Goal: Information Seeking & Learning: Learn about a topic

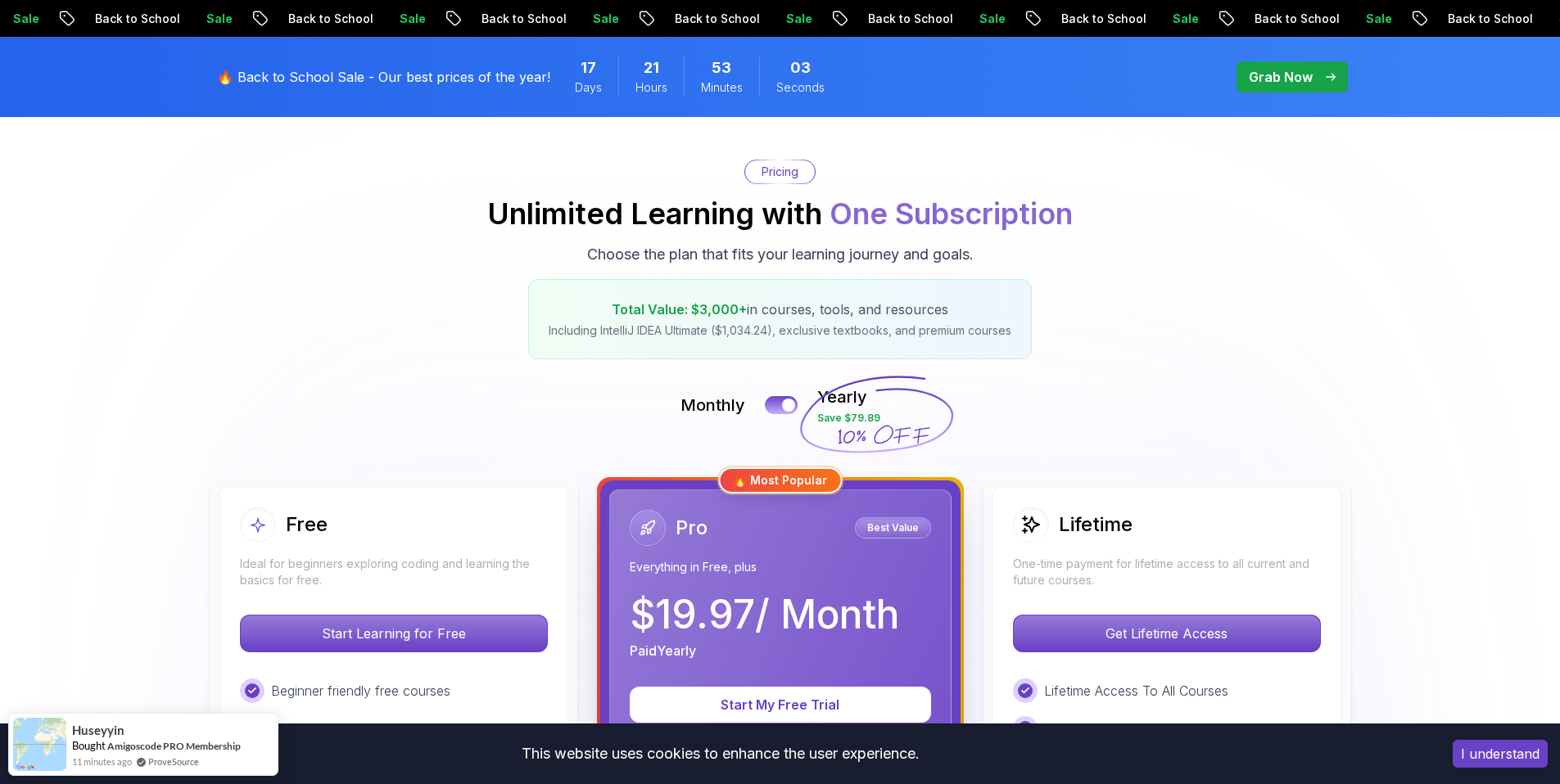
scroll to position [125, 0]
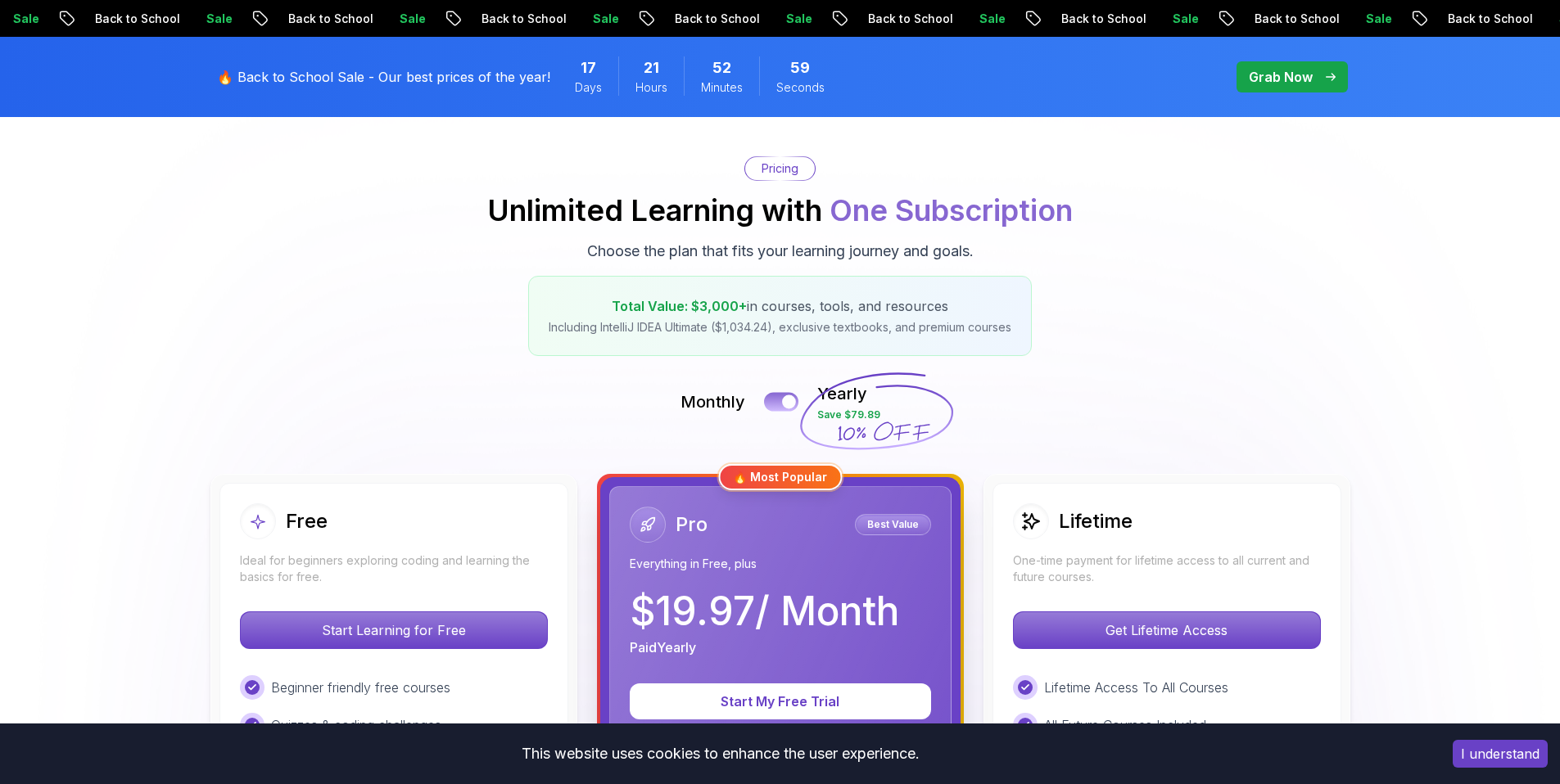
click at [780, 405] on button at bounding box center [781, 401] width 34 height 18
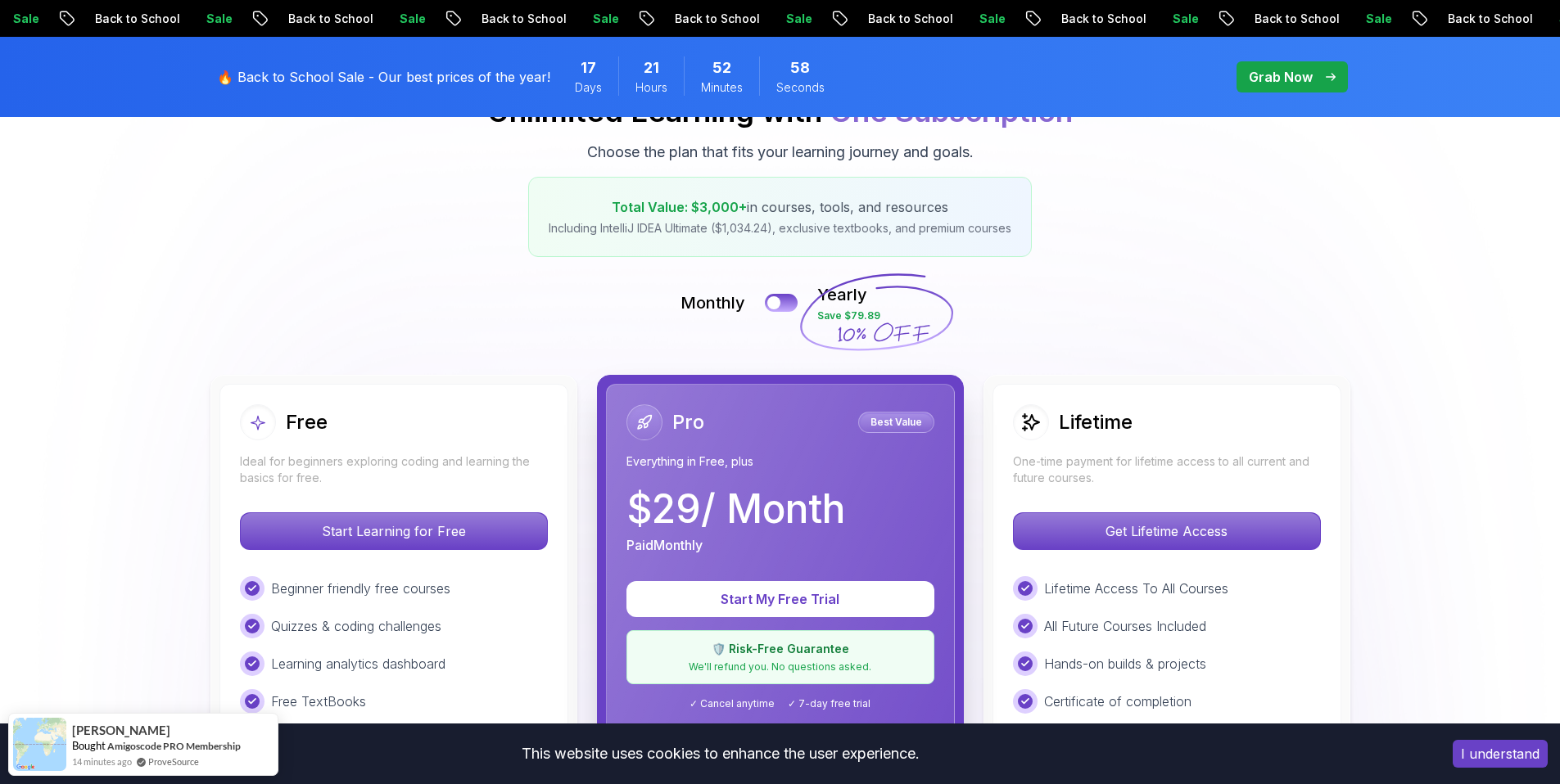
scroll to position [228, 0]
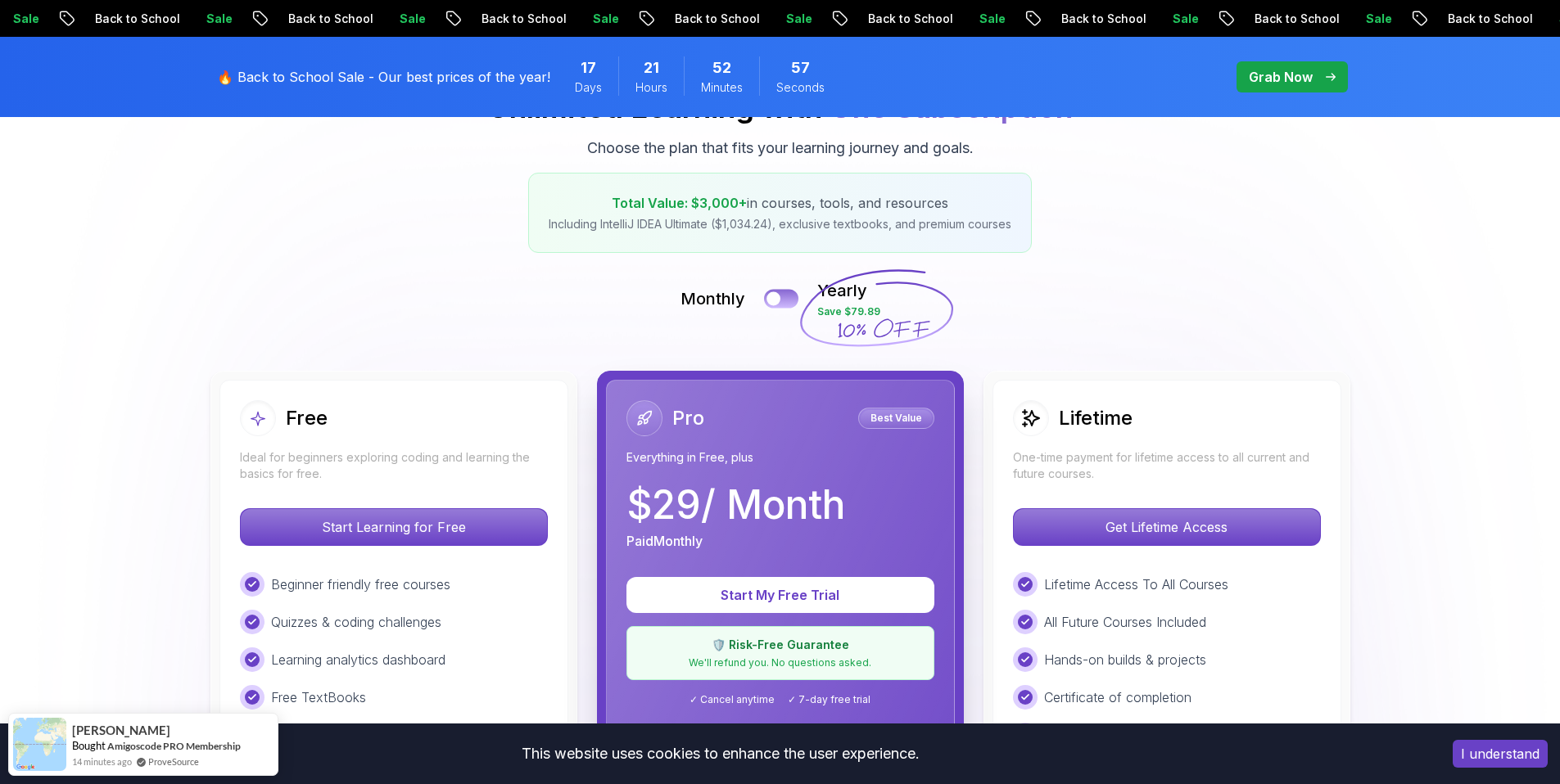
click at [778, 296] on div at bounding box center [774, 299] width 14 height 14
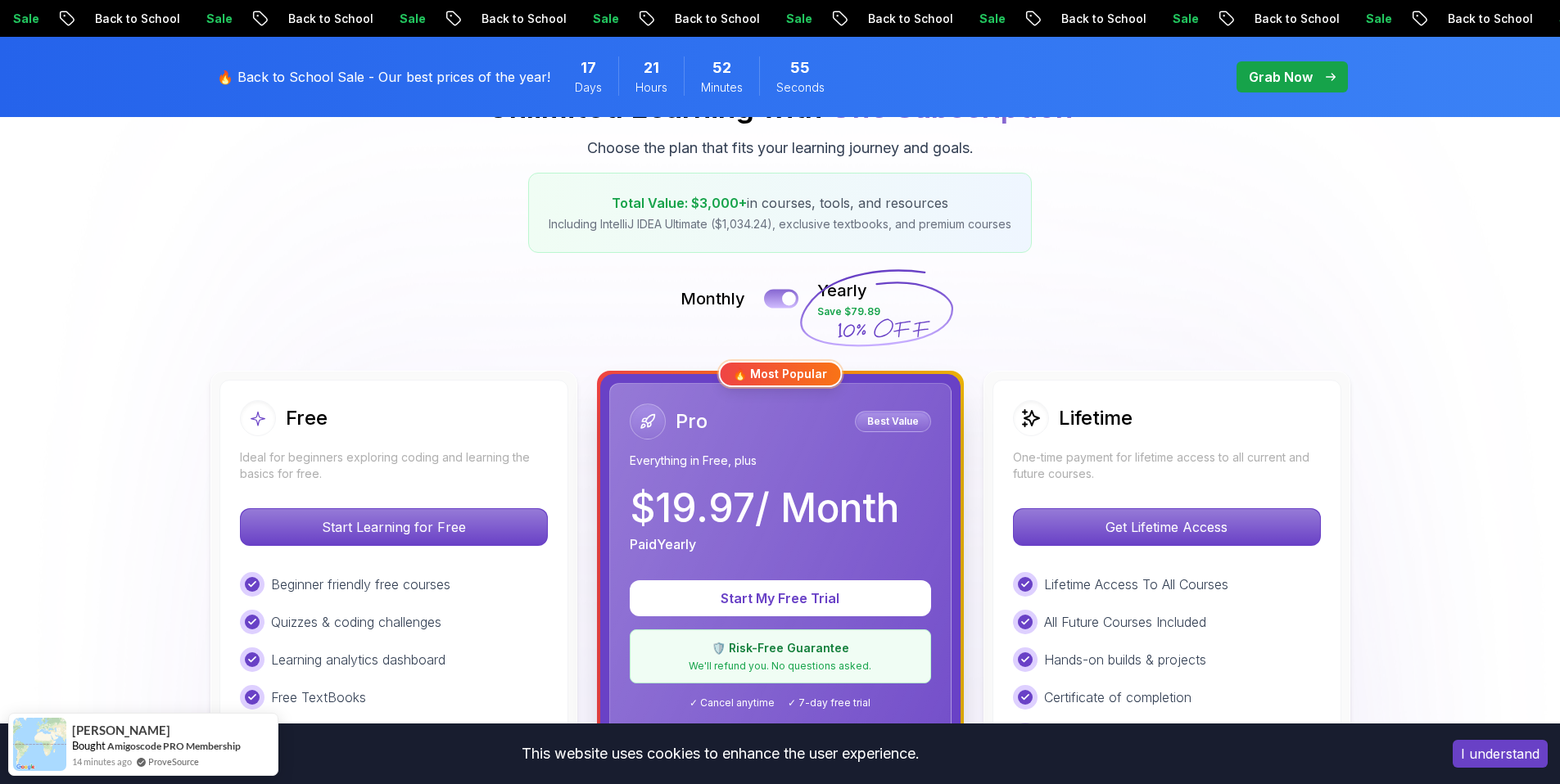
click at [769, 299] on button at bounding box center [781, 298] width 34 height 18
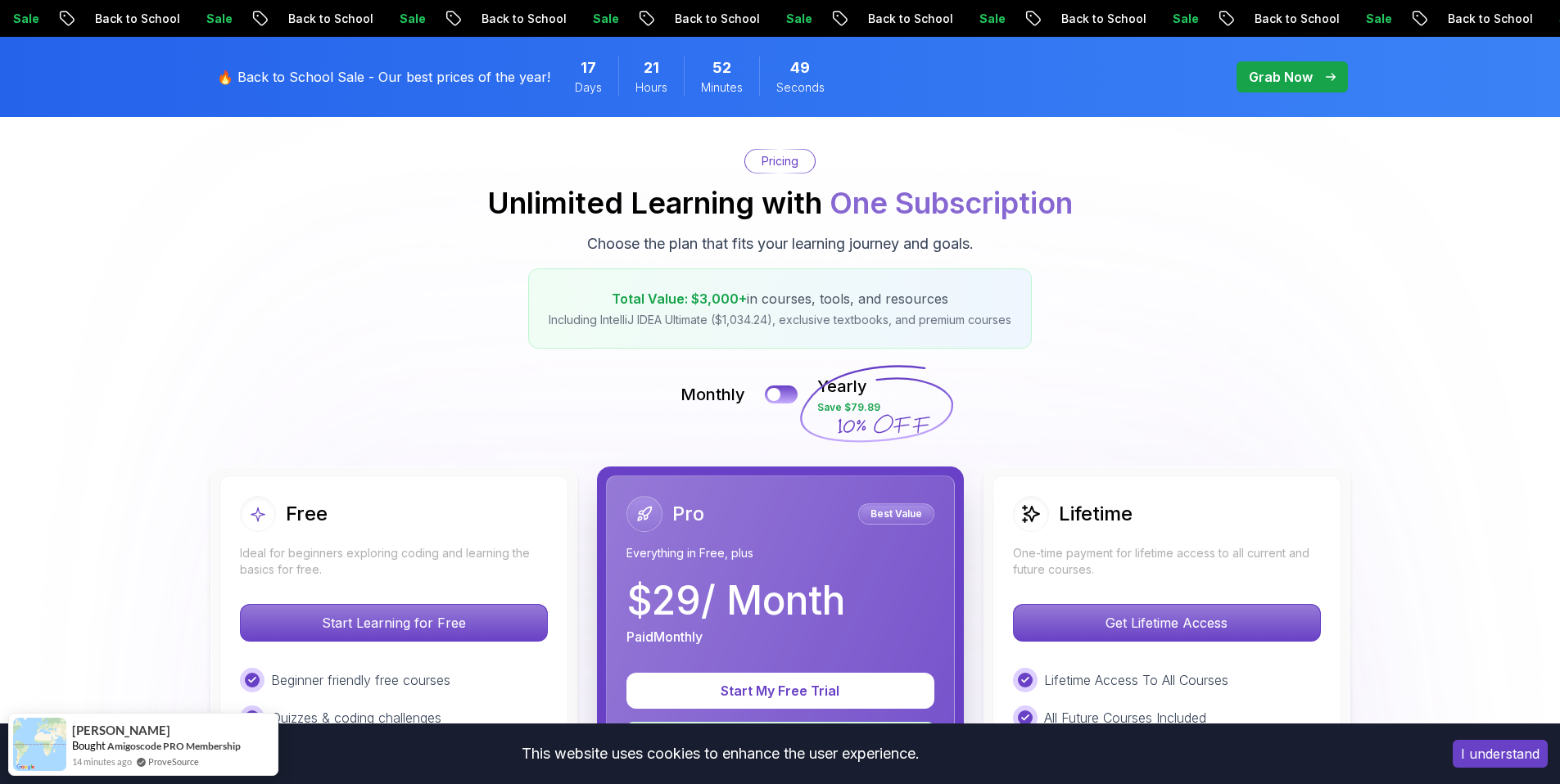
scroll to position [0, 0]
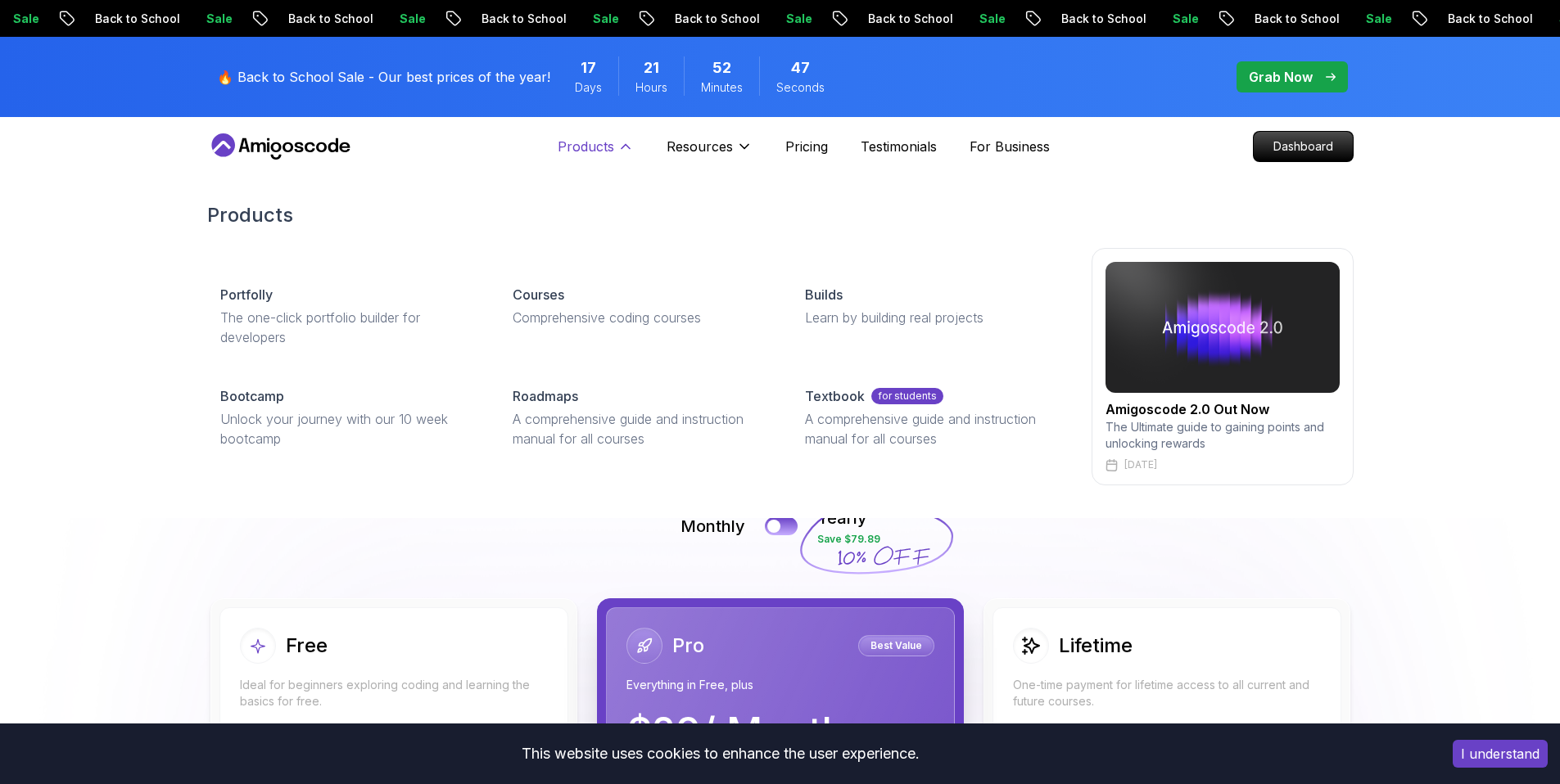
click at [567, 156] on p "Products" at bounding box center [586, 146] width 56 height 19
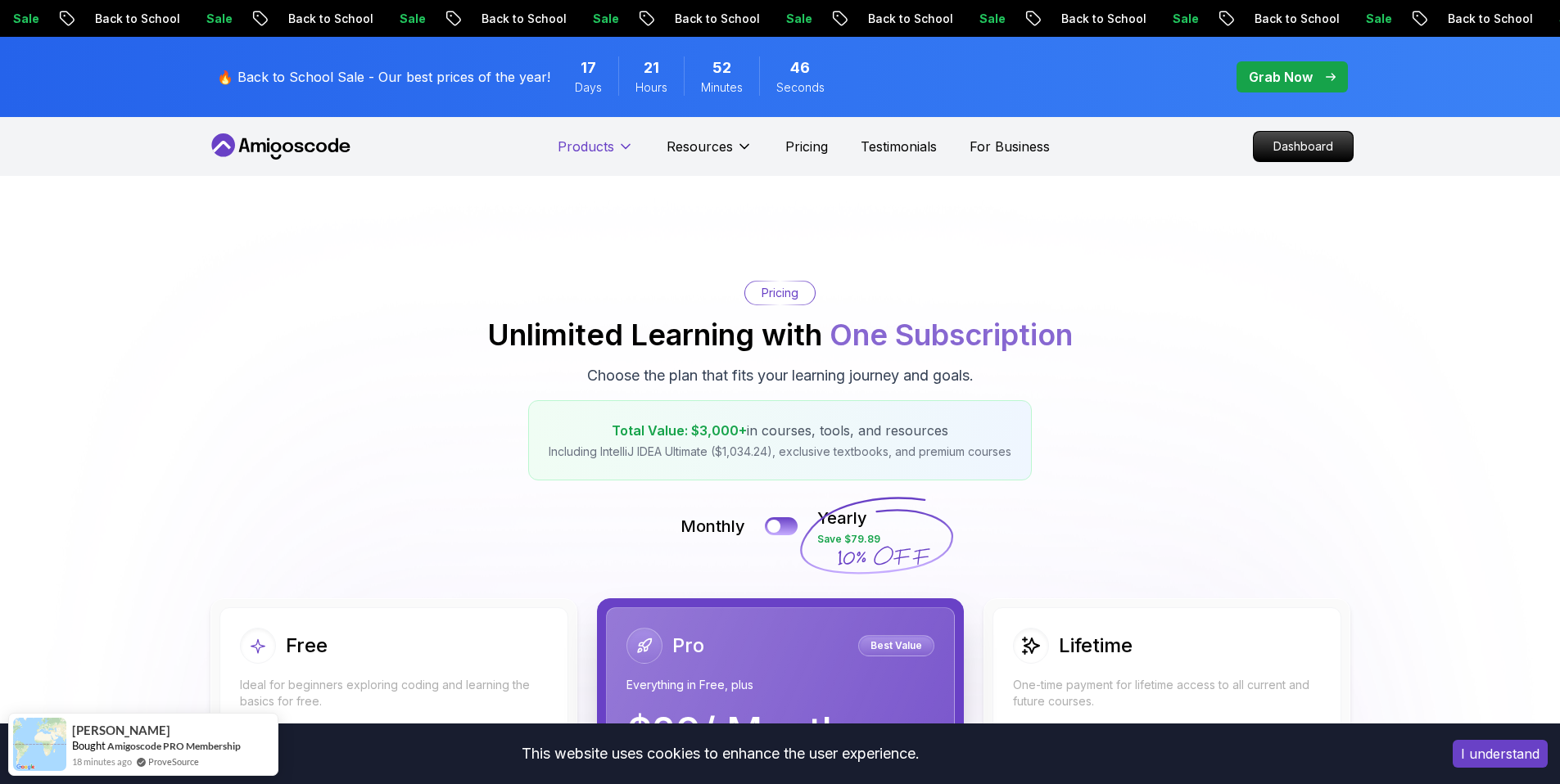
click at [567, 156] on p "Products" at bounding box center [586, 146] width 56 height 19
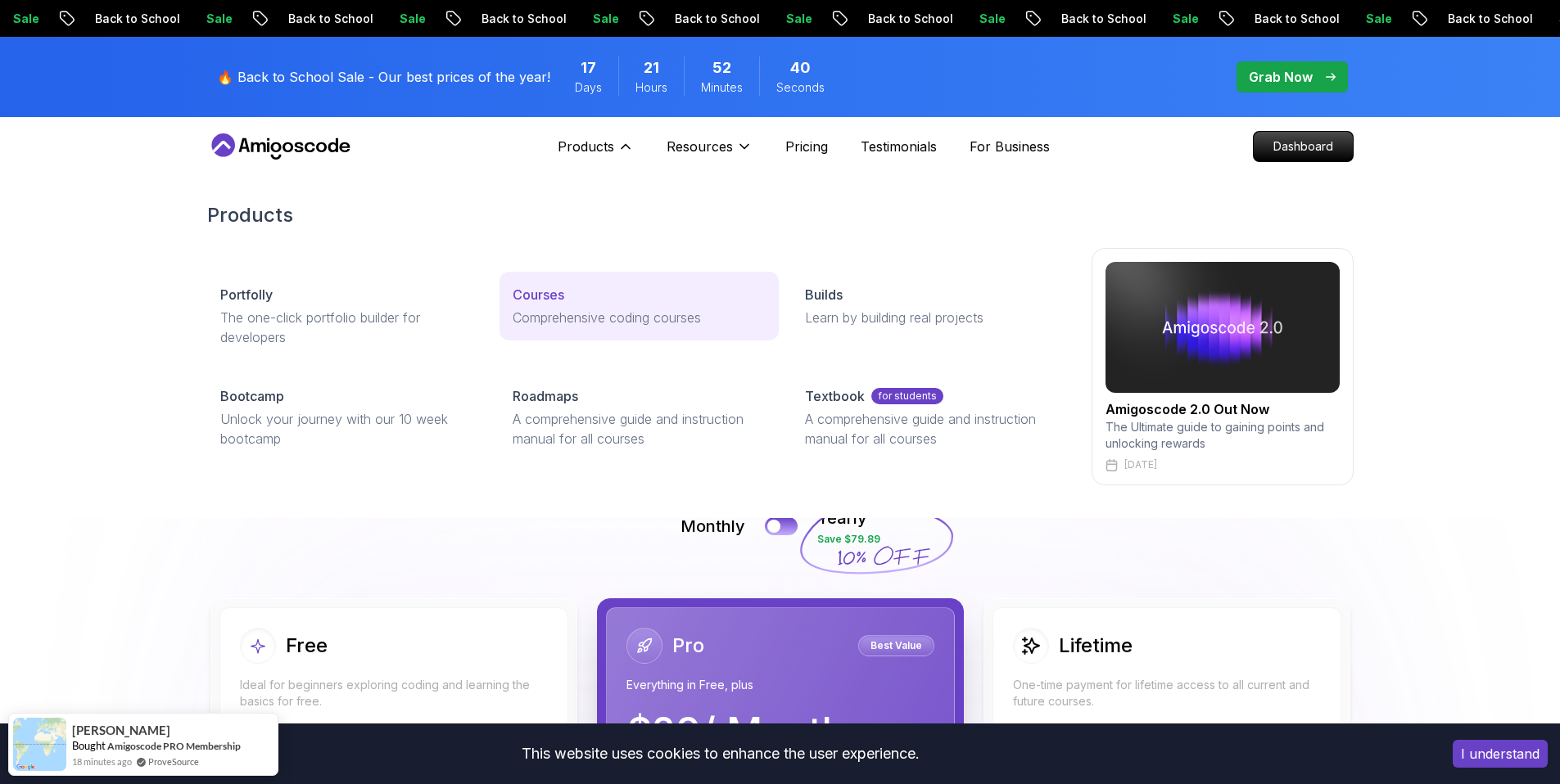
click at [546, 300] on p "Courses" at bounding box center [538, 294] width 52 height 19
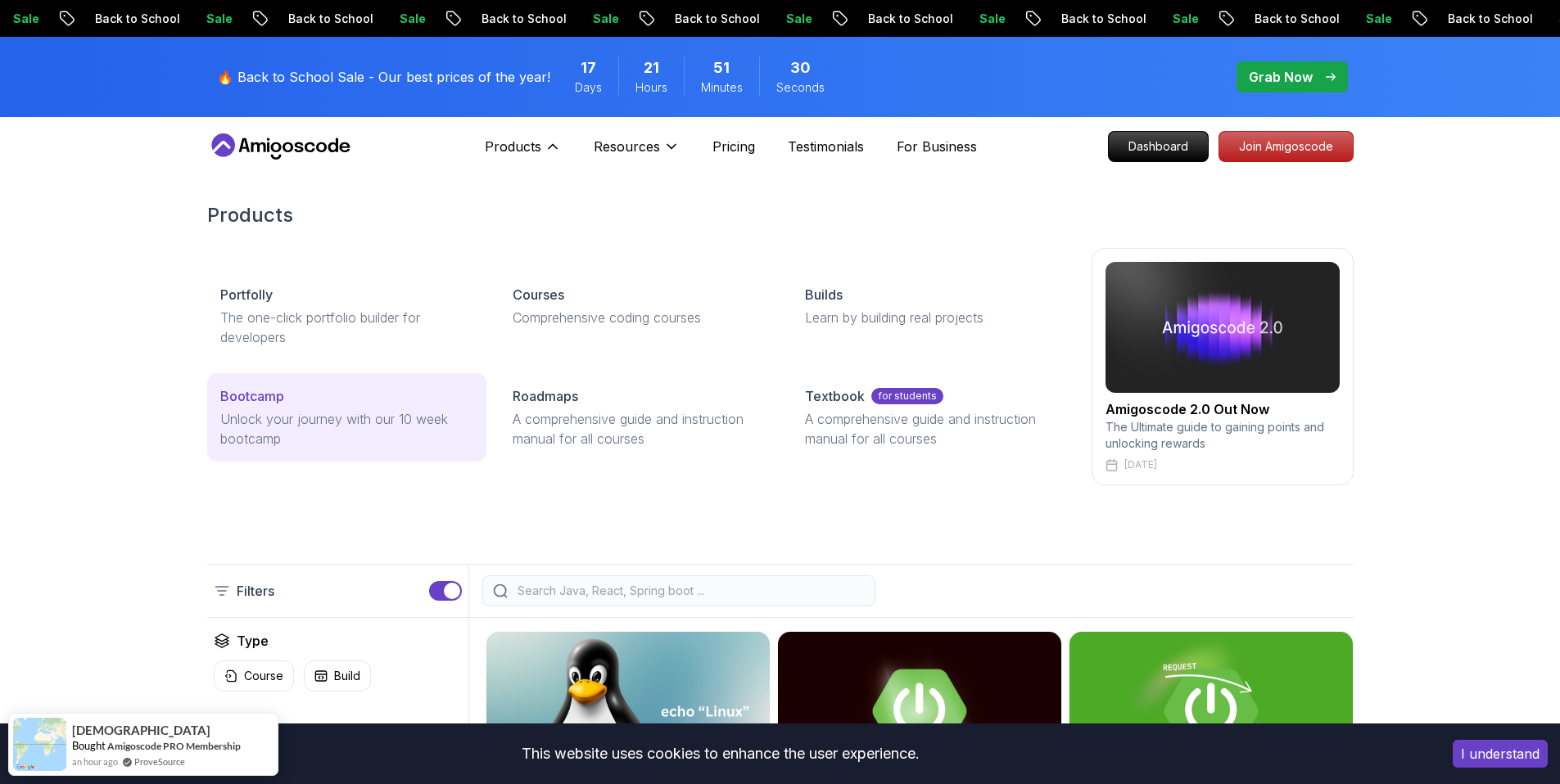
click at [254, 402] on p "Bootcamp" at bounding box center [251, 396] width 64 height 19
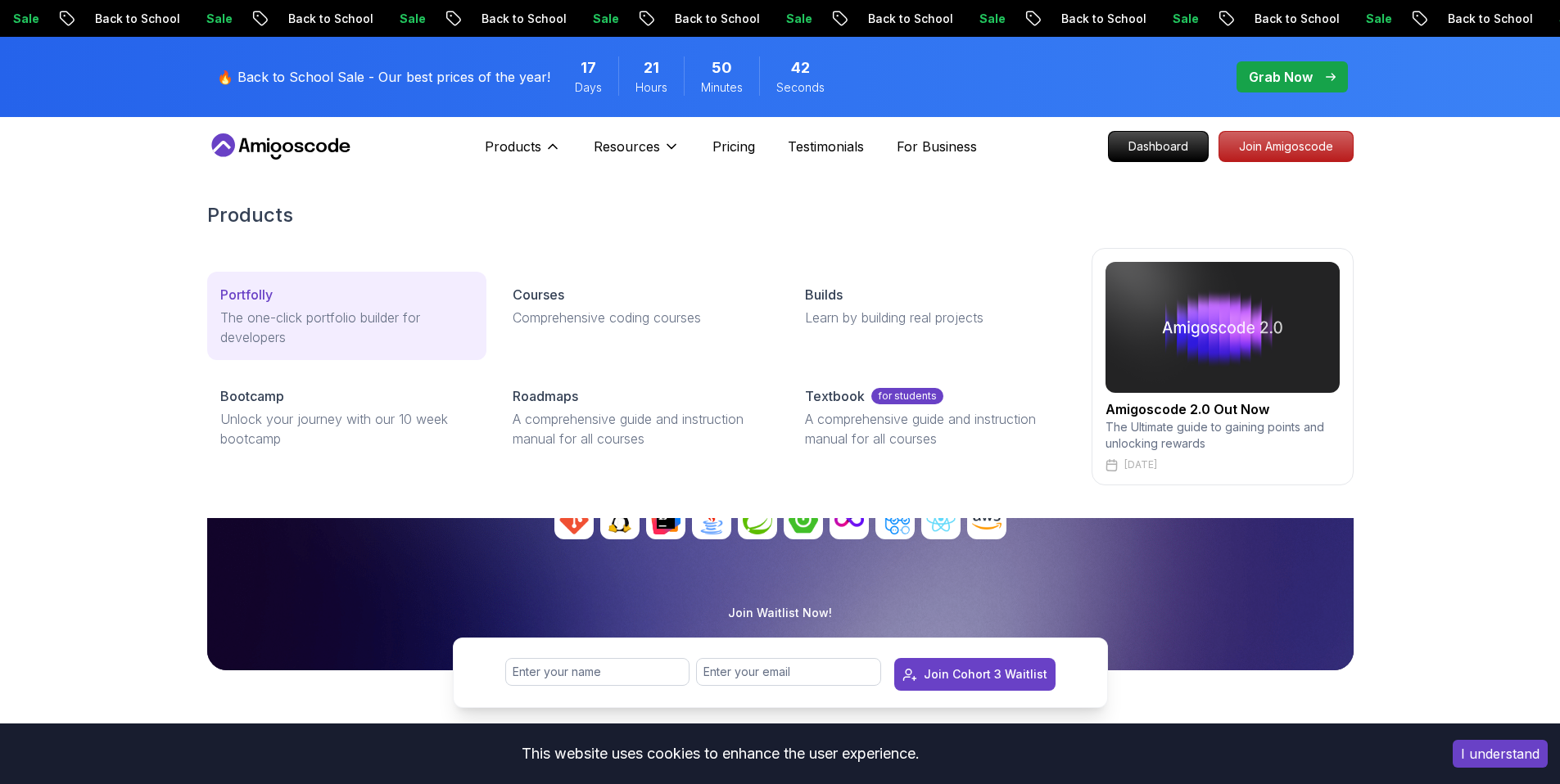
click at [314, 314] on p "The one-click portfolio builder for developers" at bounding box center [346, 327] width 253 height 40
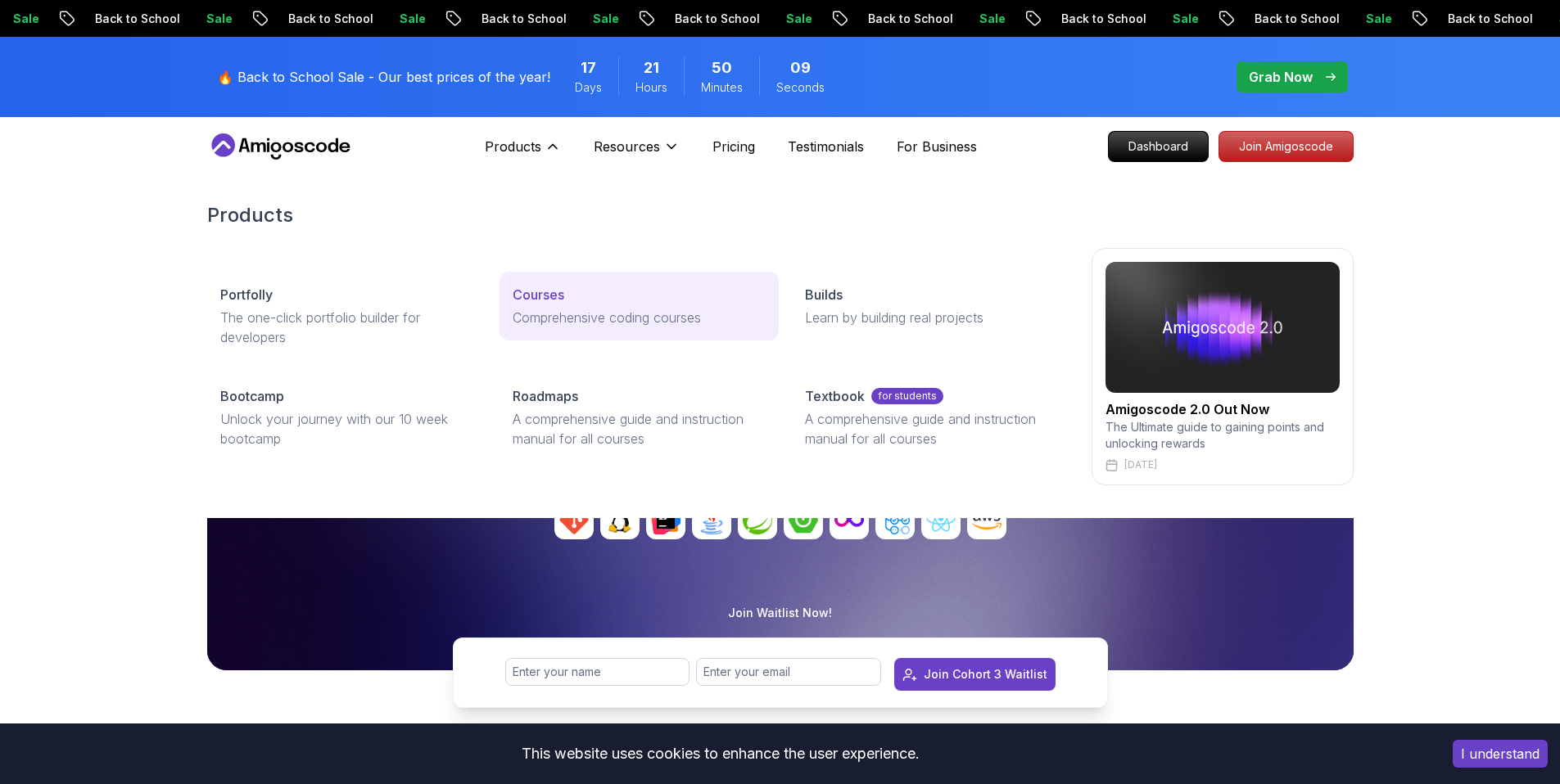
click at [546, 296] on p "Courses" at bounding box center [538, 294] width 52 height 19
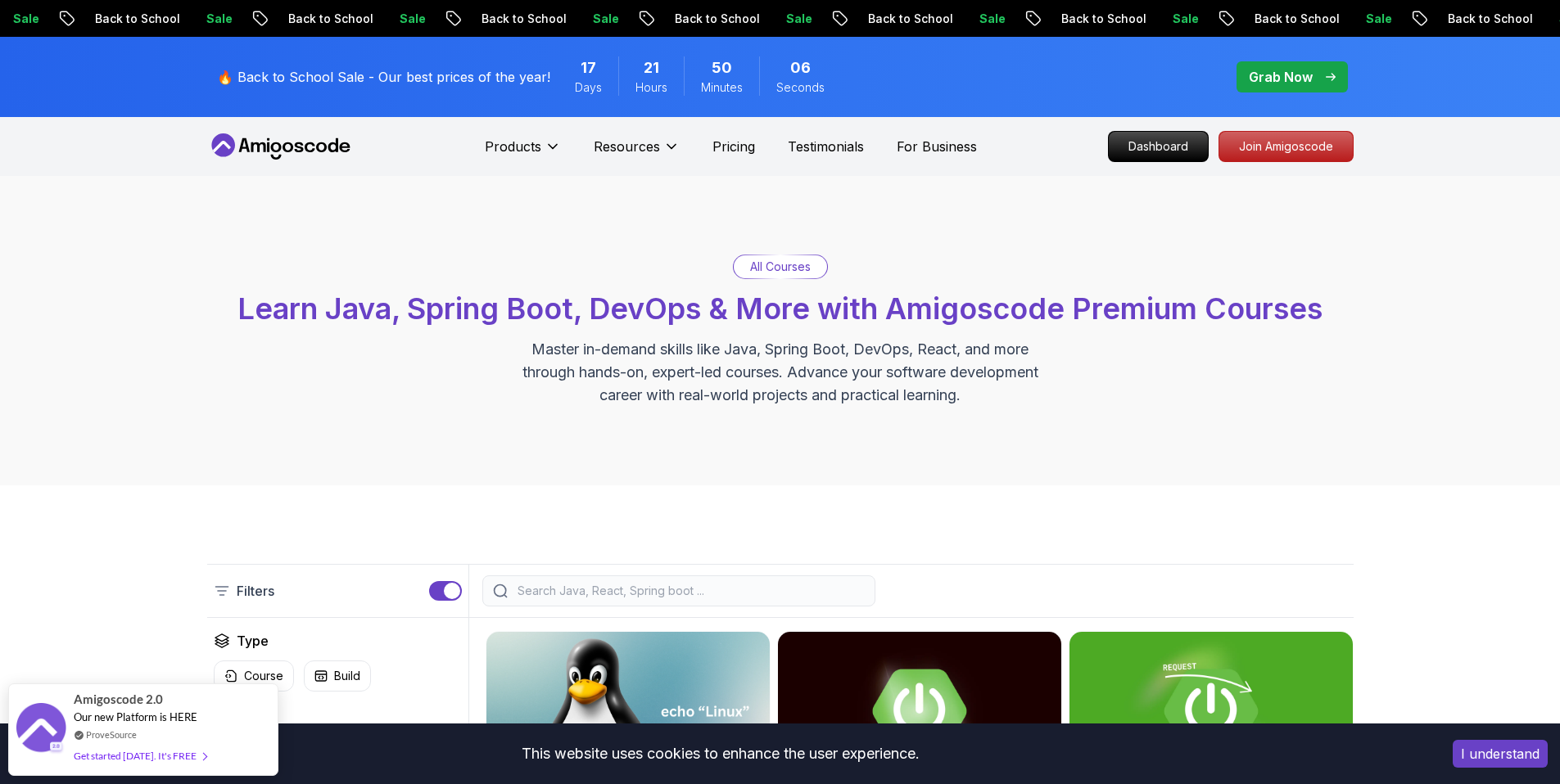
click at [752, 266] on p "All Courses" at bounding box center [780, 266] width 61 height 17
click at [778, 271] on p "All Courses" at bounding box center [780, 266] width 61 height 17
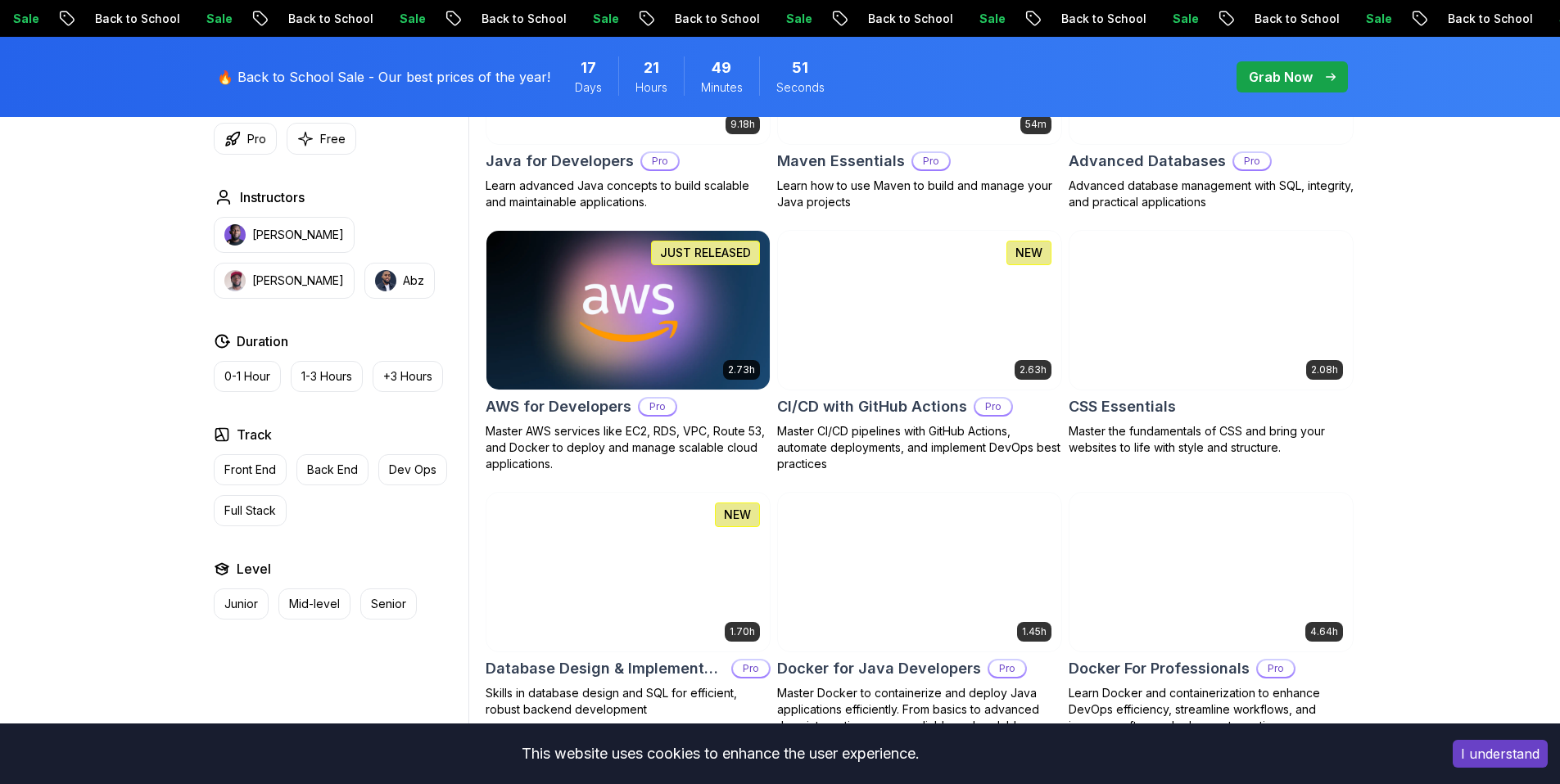
scroll to position [1154, 0]
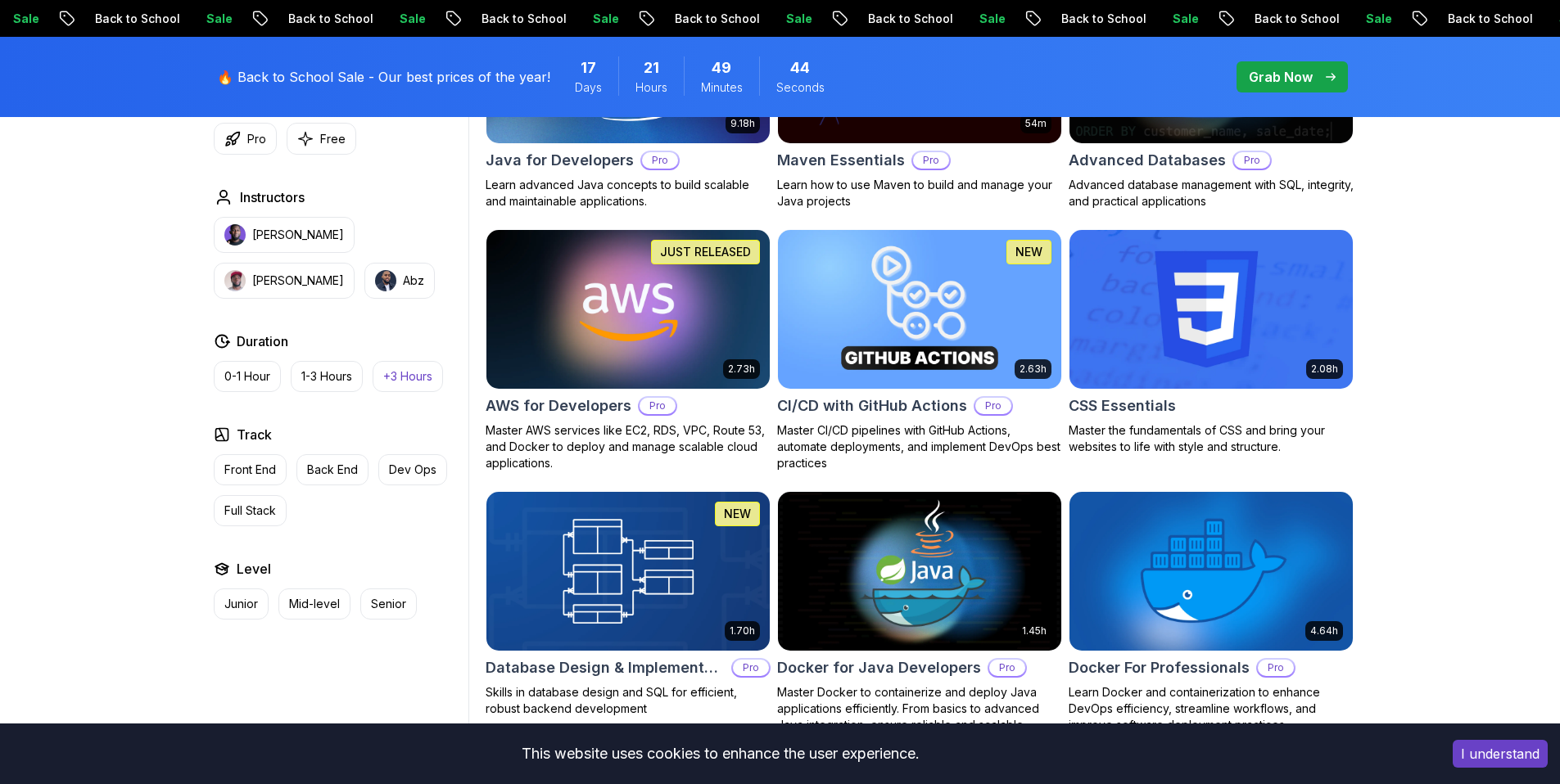
click at [418, 374] on p "+3 Hours" at bounding box center [408, 376] width 49 height 17
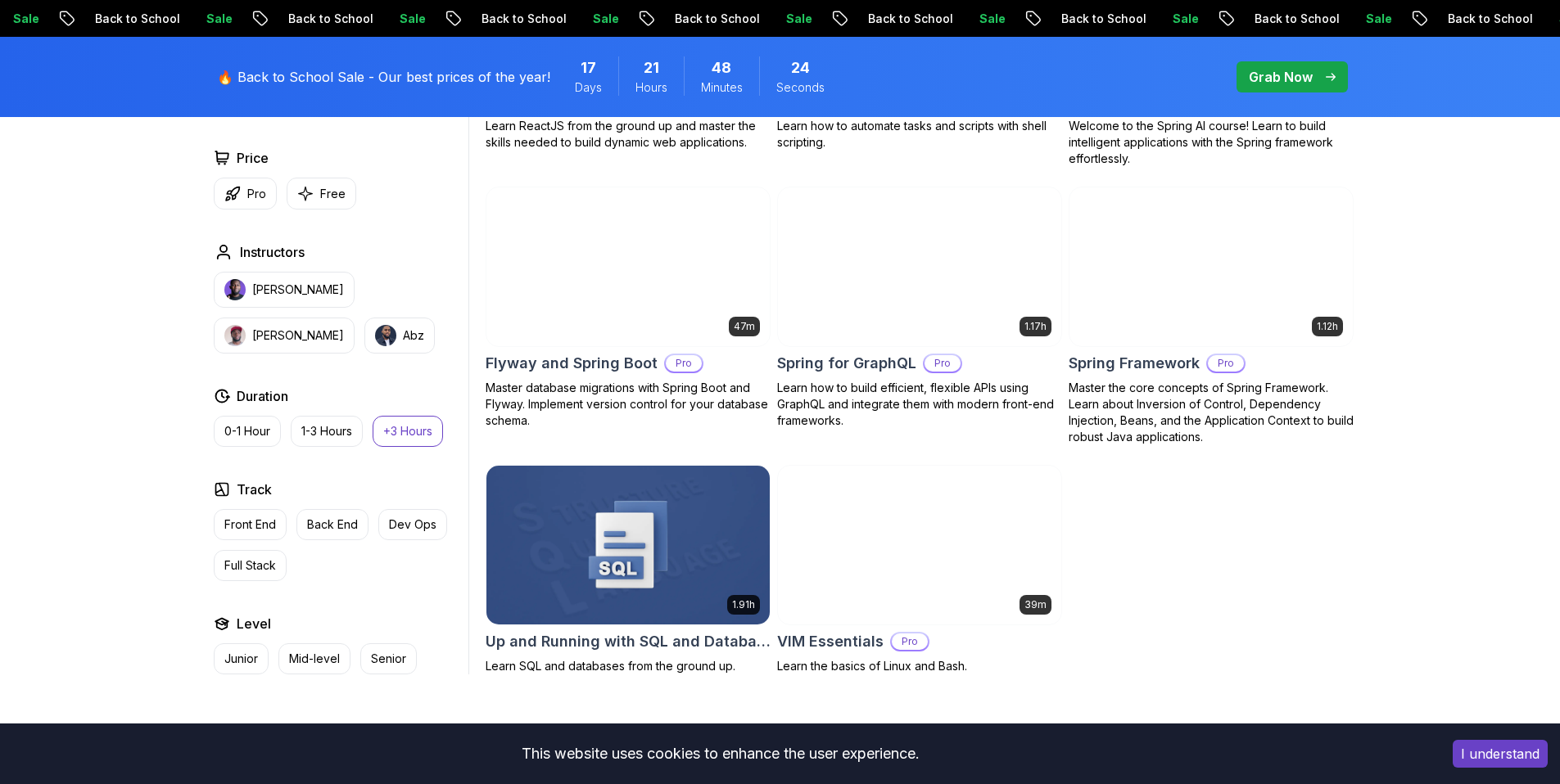
scroll to position [3437, 0]
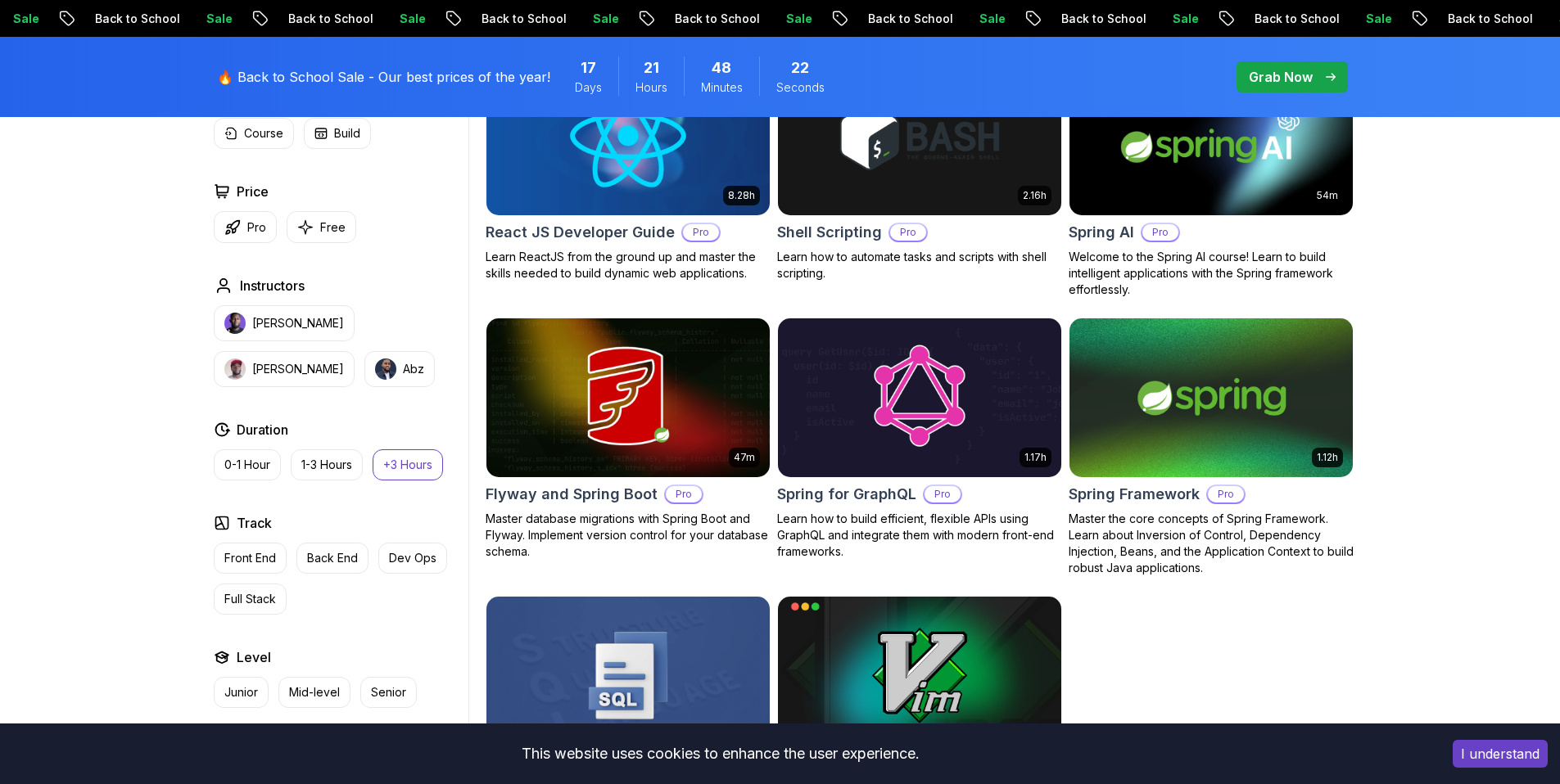
click at [441, 476] on button "+3 Hours" at bounding box center [408, 464] width 70 height 31
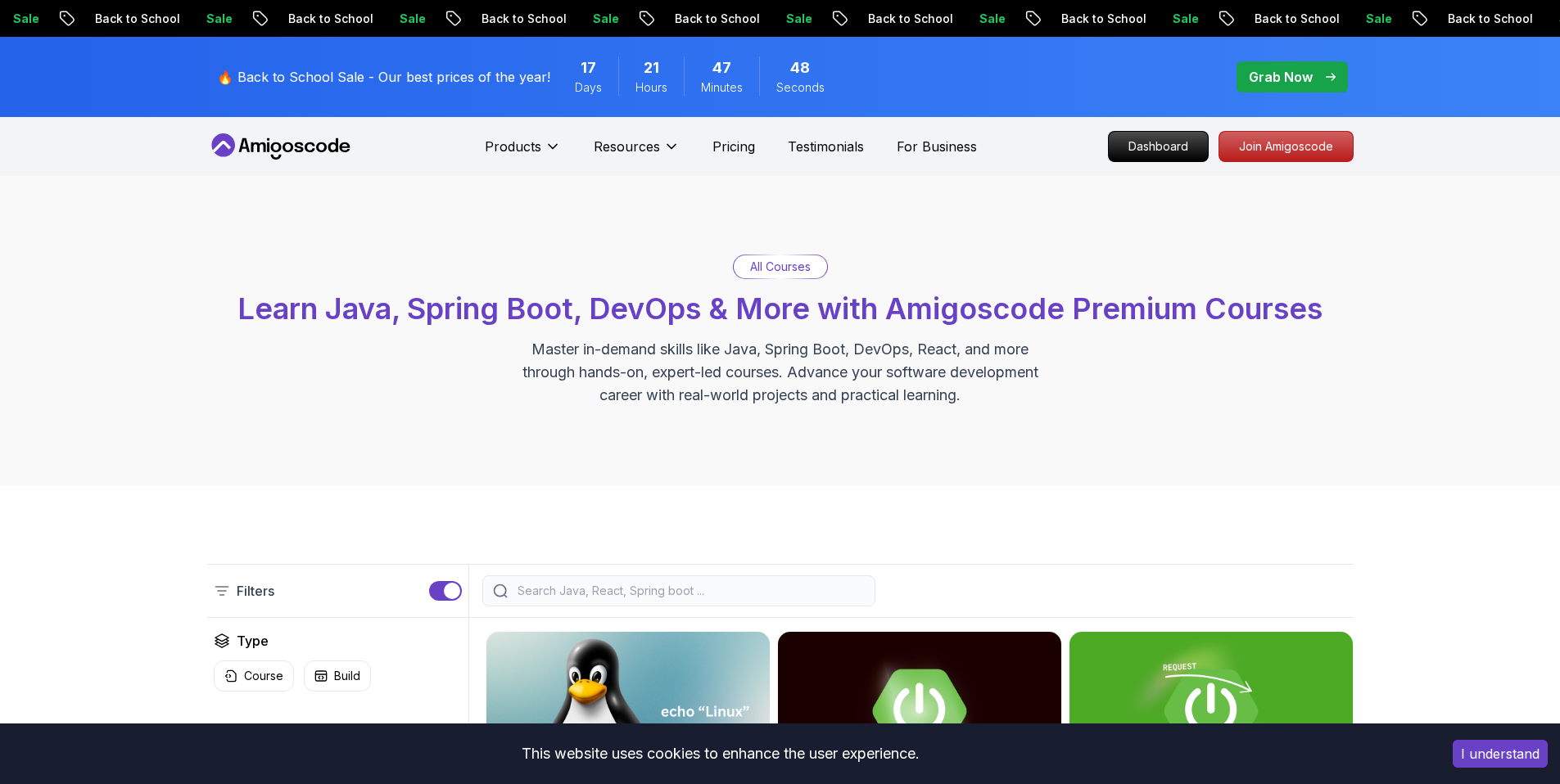
click at [280, 160] on nav "Products Resources Pricing Testimonials For Business Dashboard Join Amigoscode" at bounding box center [781, 146] width 1147 height 59
click at [343, 146] on icon at bounding box center [281, 147] width 148 height 26
